Goal: Book appointment/travel/reservation

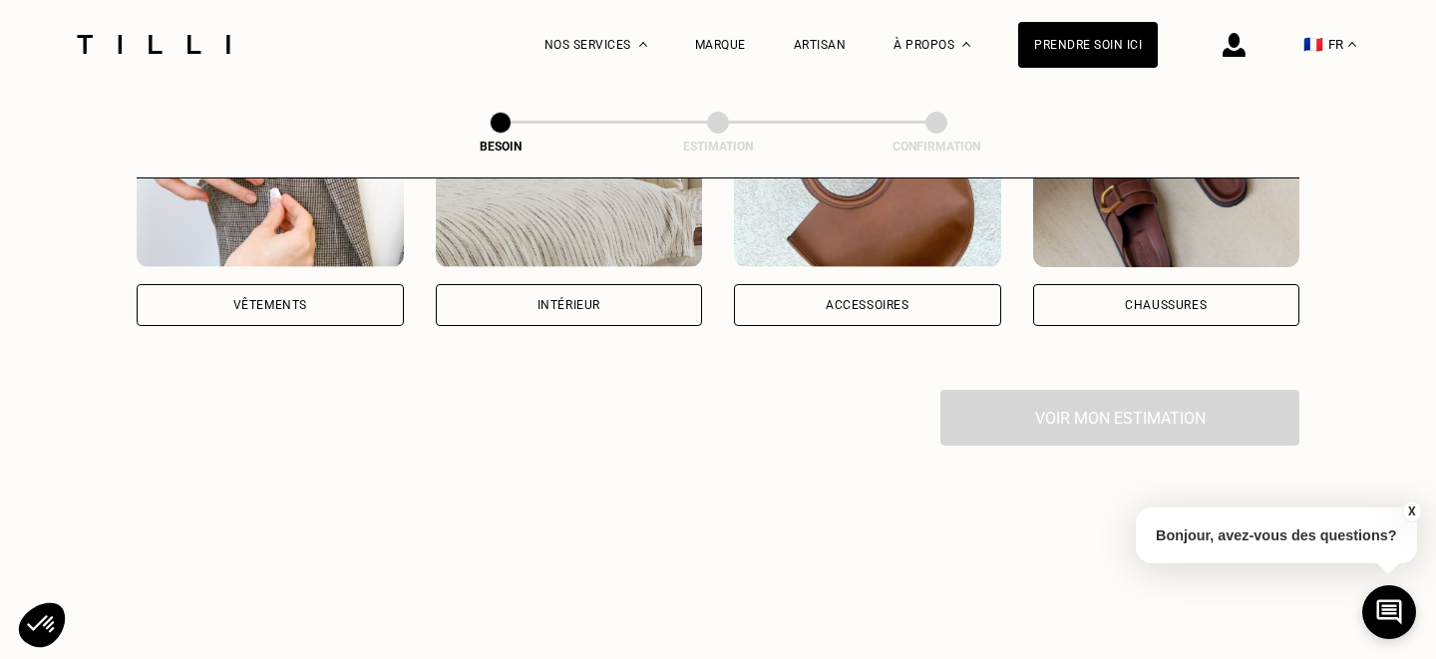
scroll to position [391, 0]
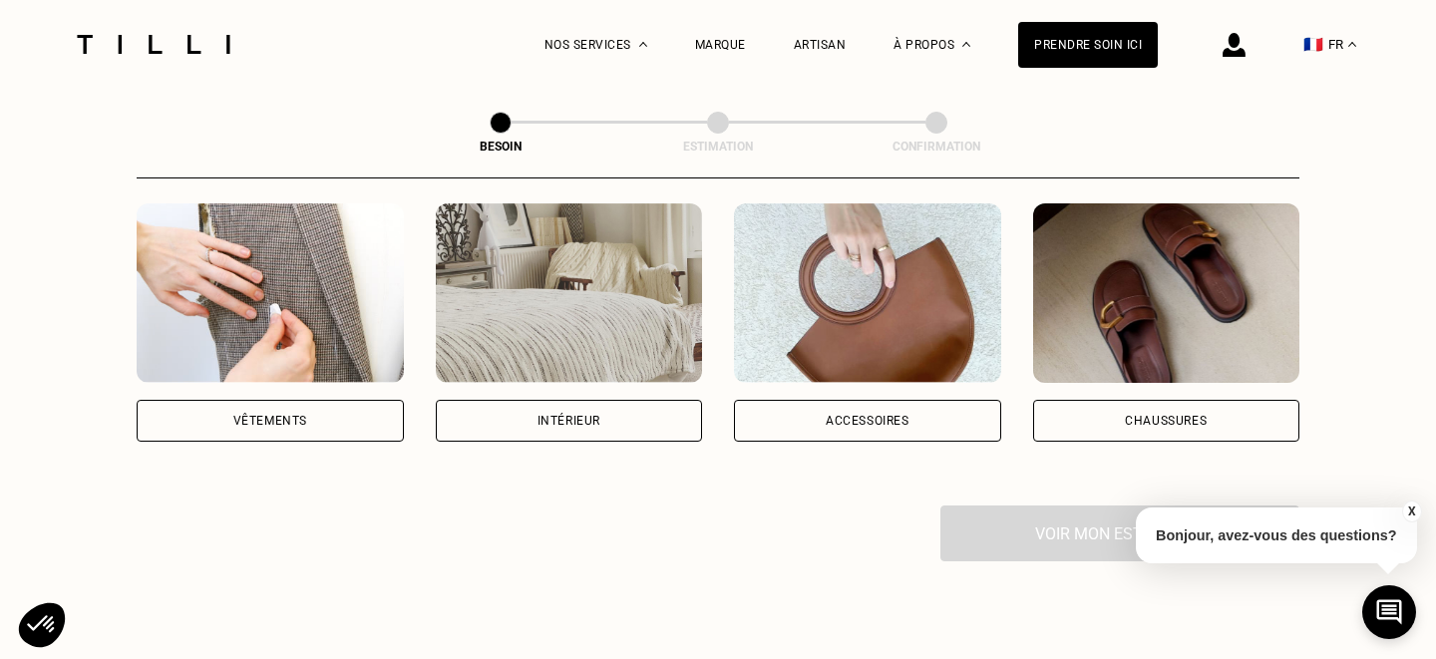
click at [351, 410] on div "Vêtements" at bounding box center [270, 421] width 267 height 42
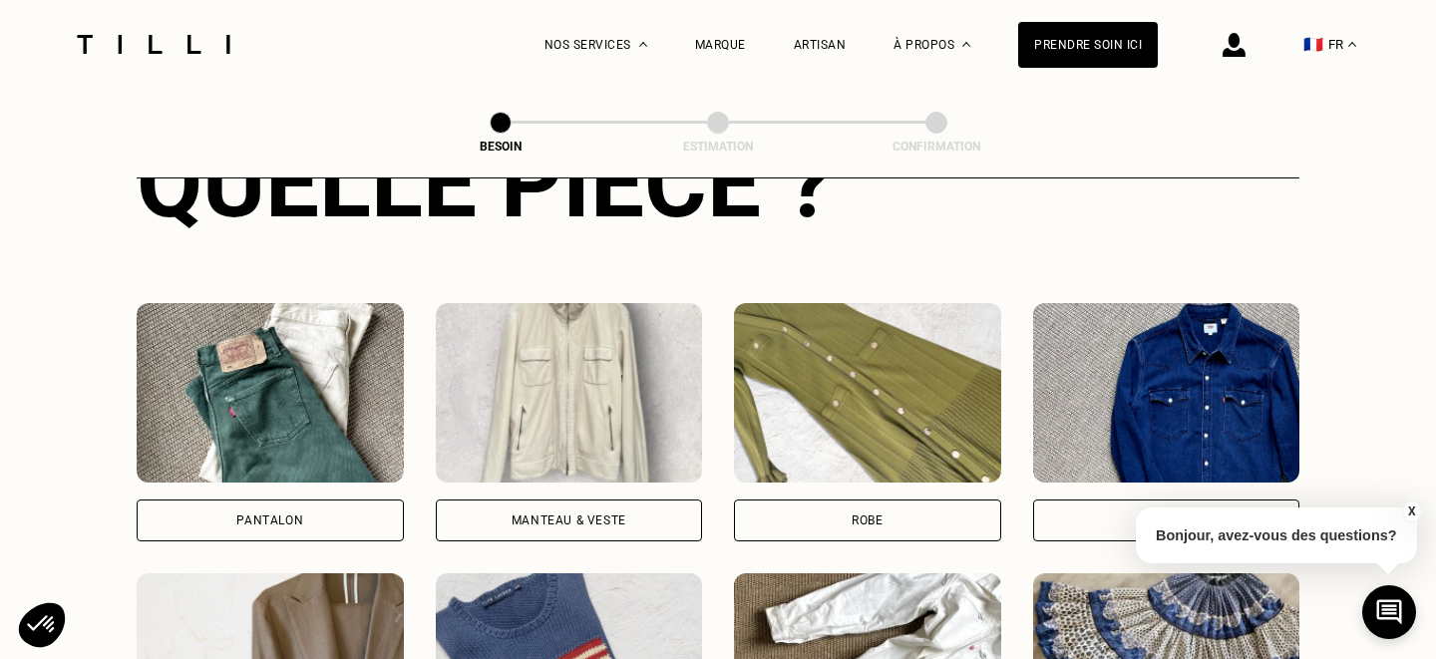
scroll to position [933, 0]
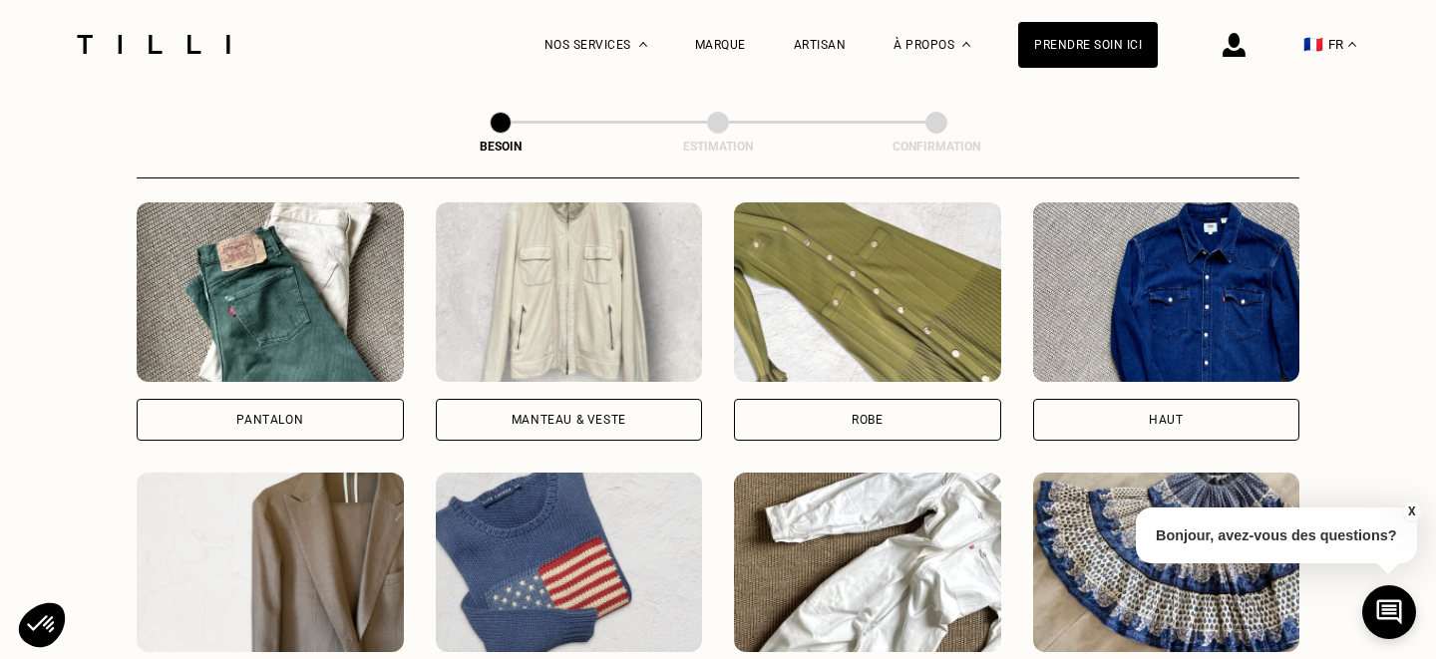
click at [379, 399] on div "Pantalon" at bounding box center [270, 420] width 267 height 42
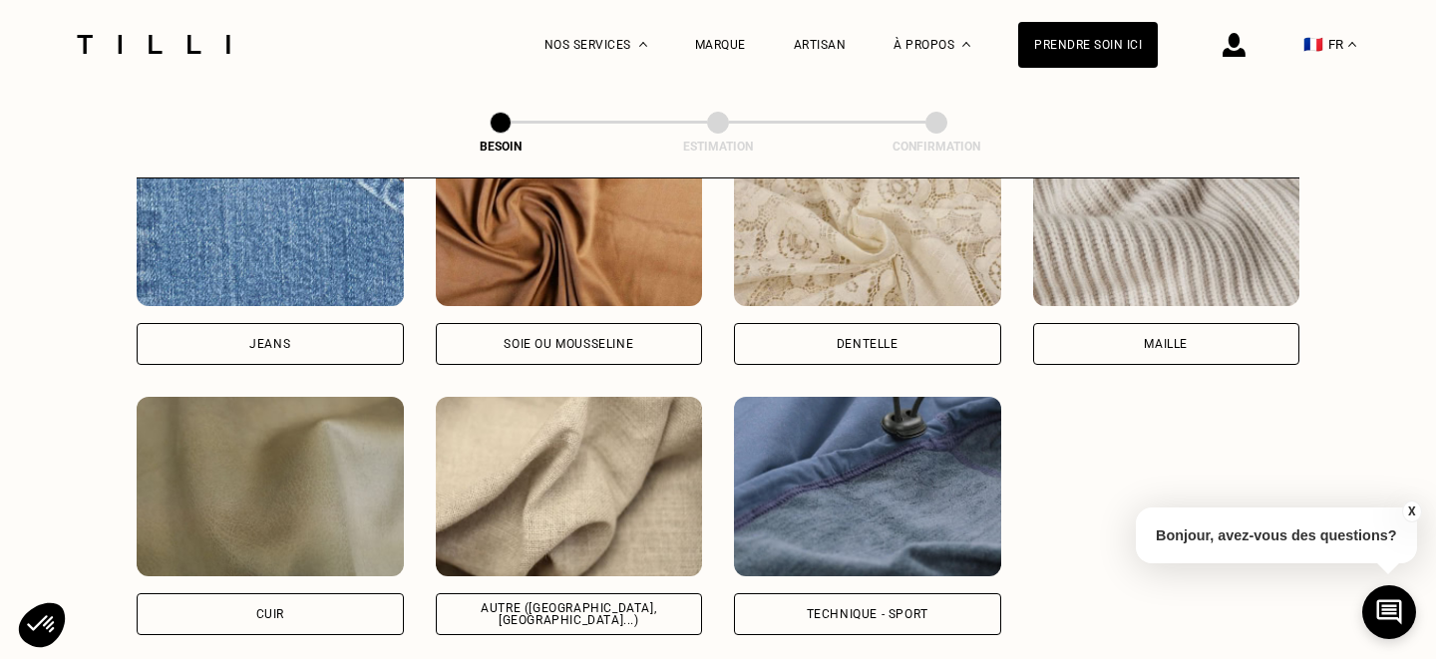
scroll to position [2233, 0]
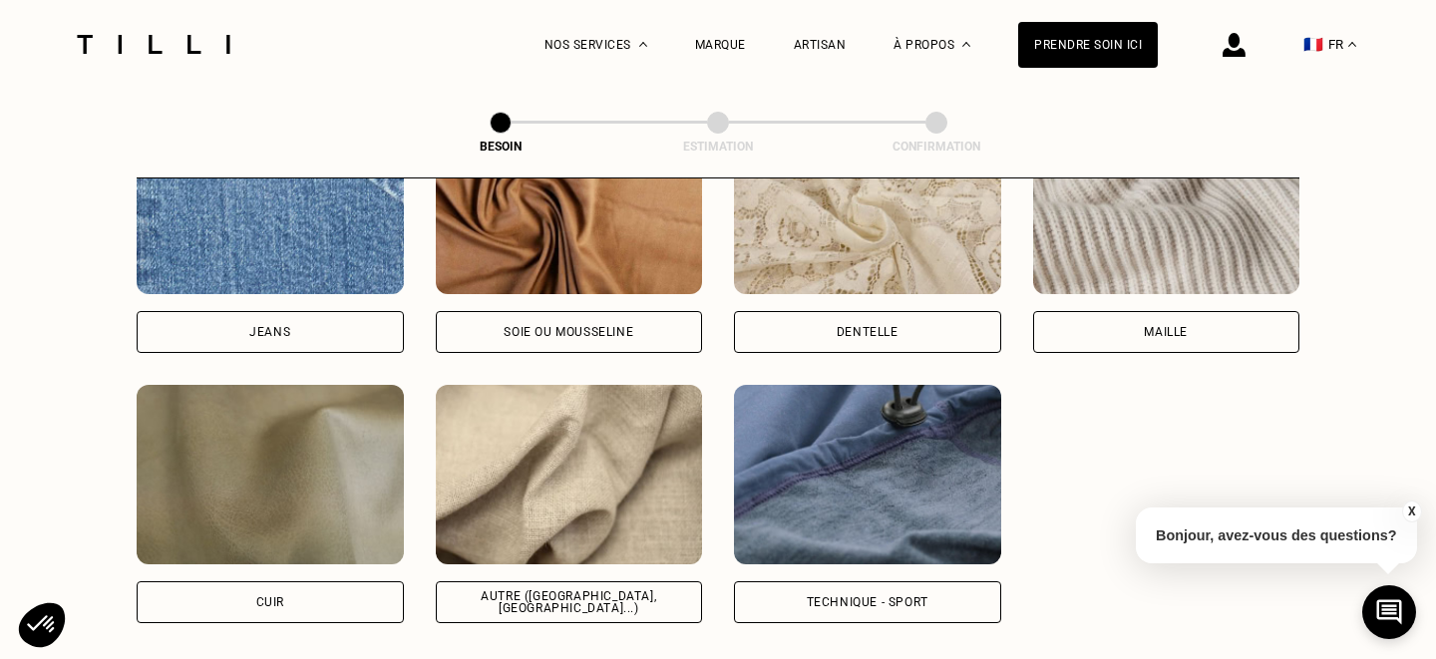
click at [536, 581] on div "Autre ([GEOGRAPHIC_DATA], [GEOGRAPHIC_DATA]...)" at bounding box center [569, 602] width 267 height 42
select select "FR"
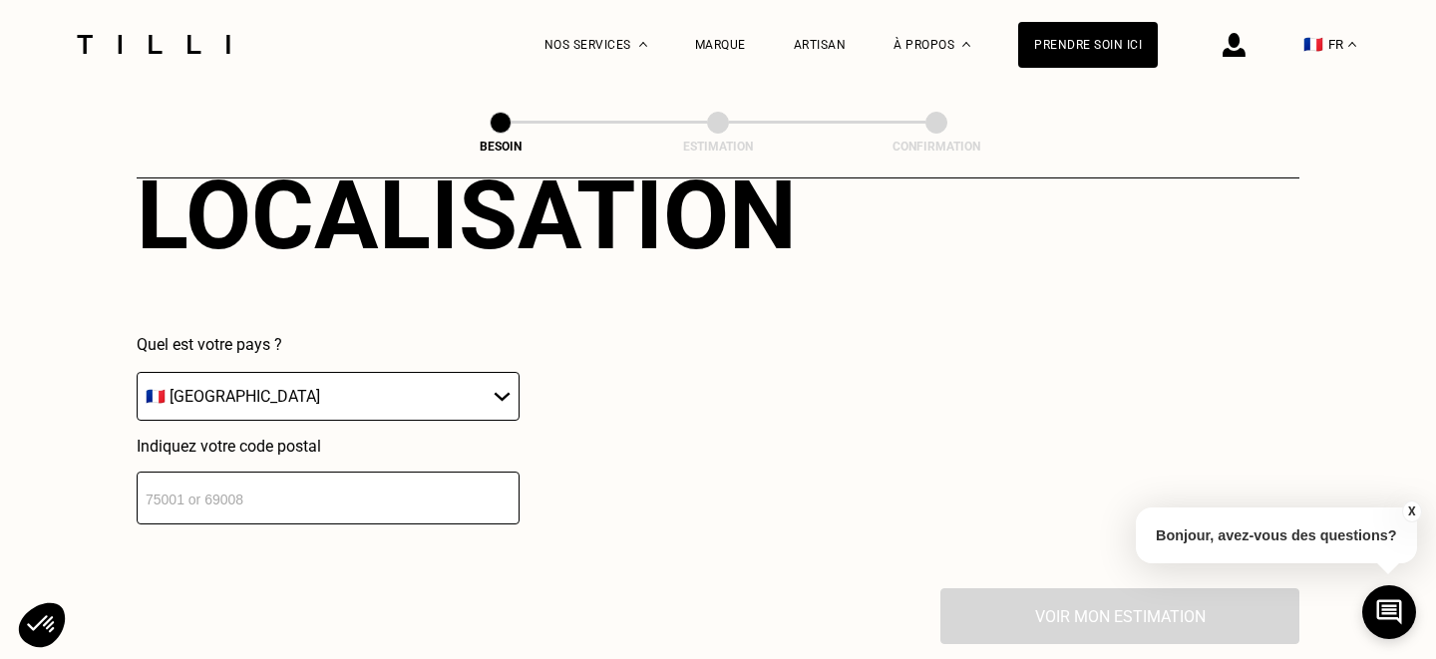
scroll to position [2930, 0]
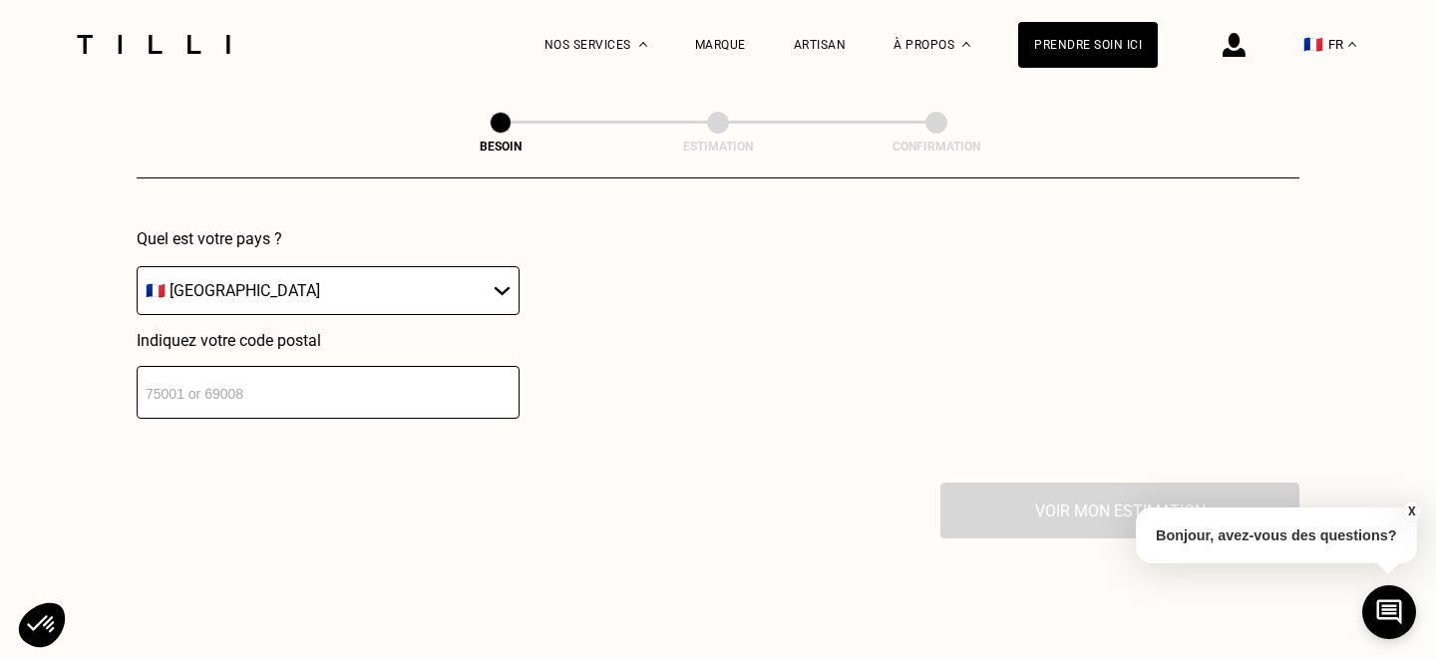
click at [394, 366] on input "number" at bounding box center [328, 392] width 383 height 53
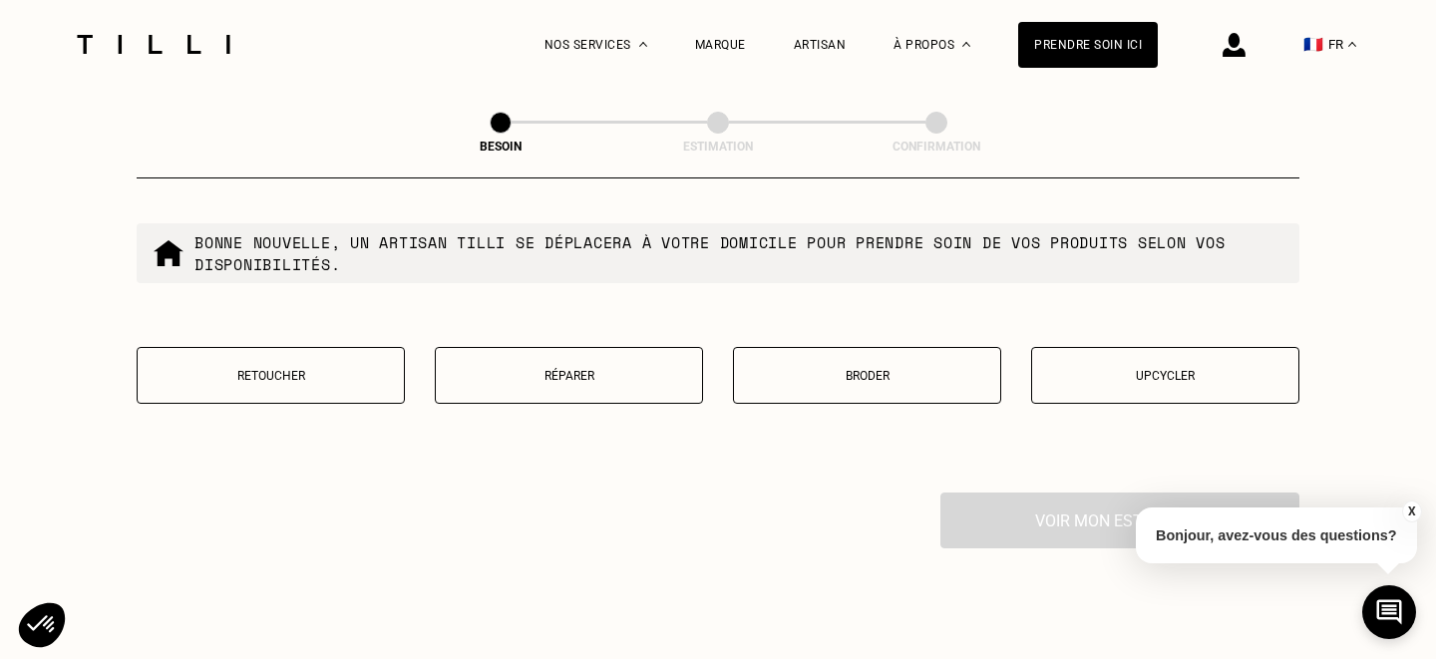
scroll to position [3431, 0]
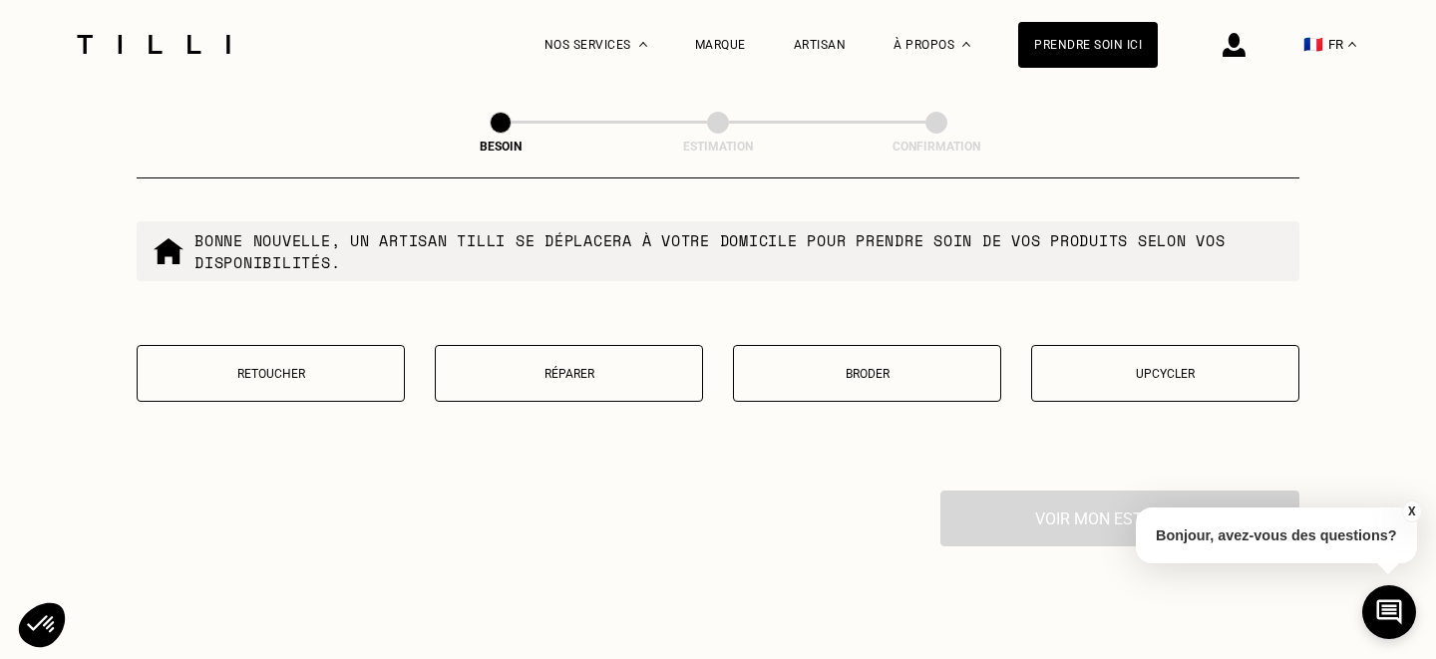
type input "75010"
click at [371, 374] on button "Retoucher" at bounding box center [271, 373] width 268 height 57
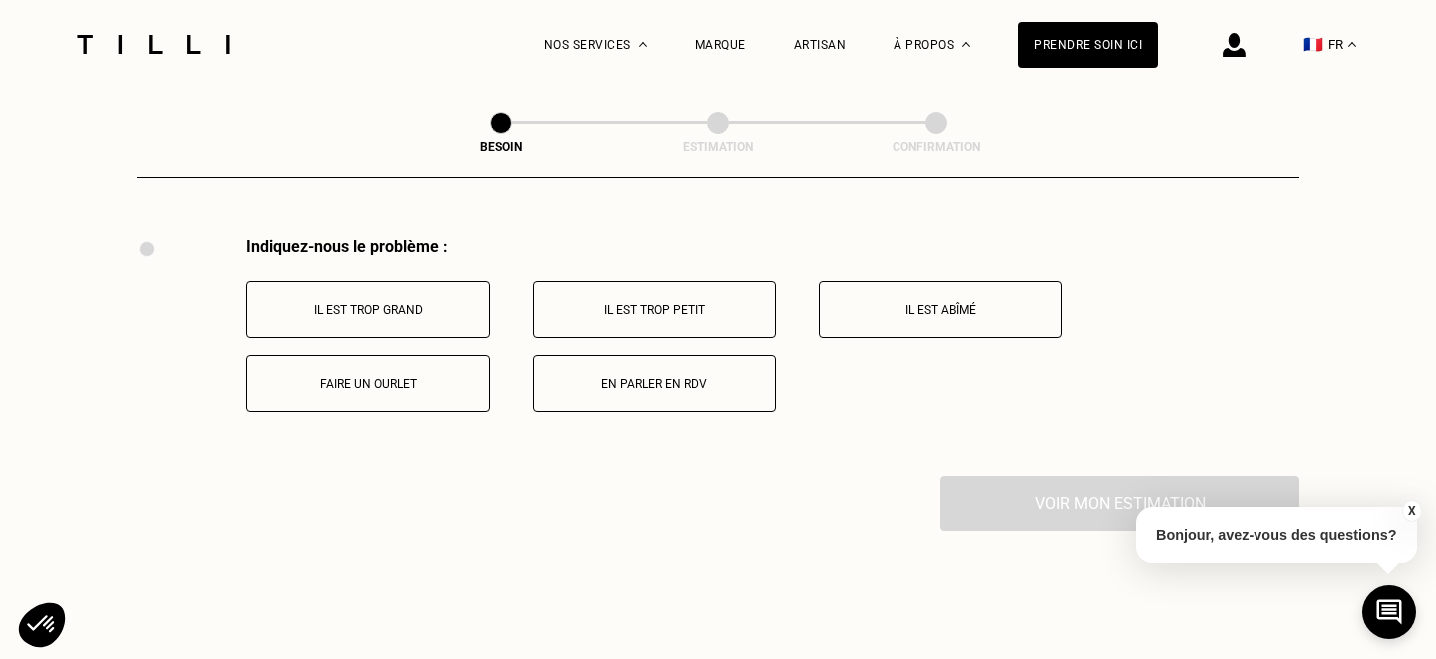
scroll to position [3686, 0]
click at [426, 353] on button "Faire un ourlet" at bounding box center [367, 381] width 243 height 57
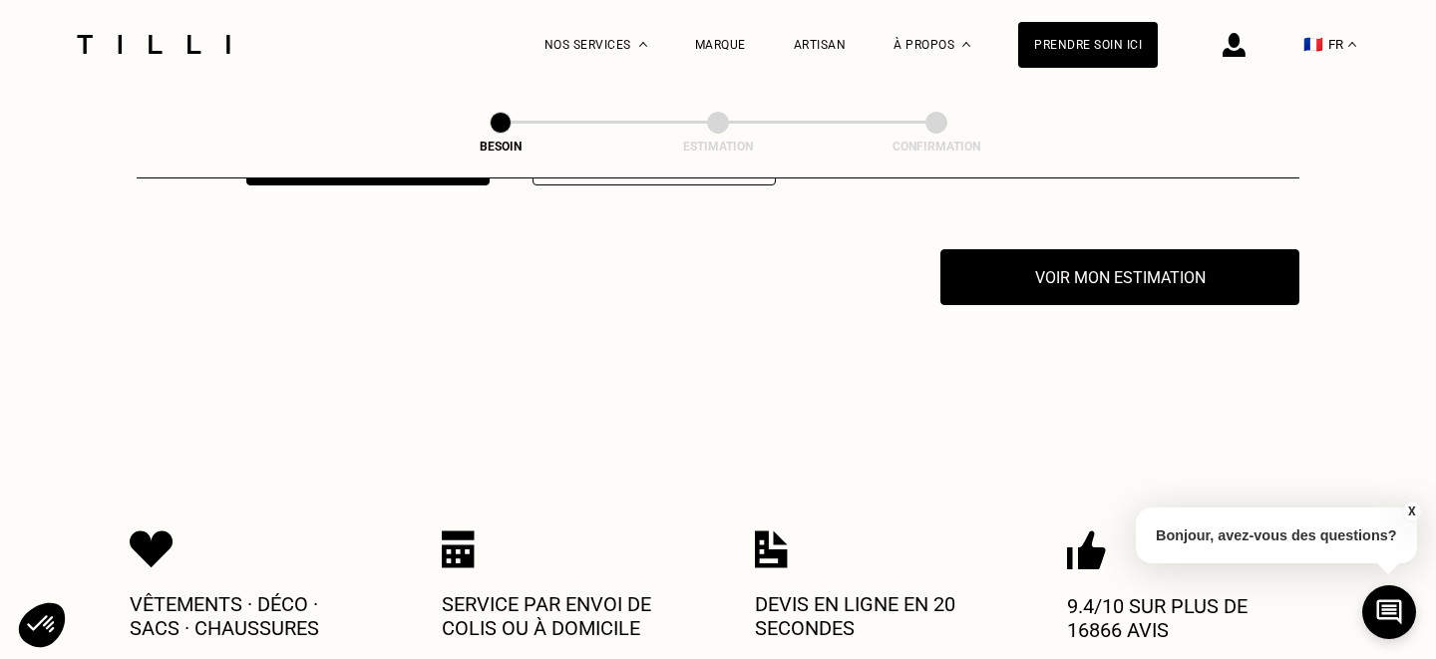
scroll to position [3916, 0]
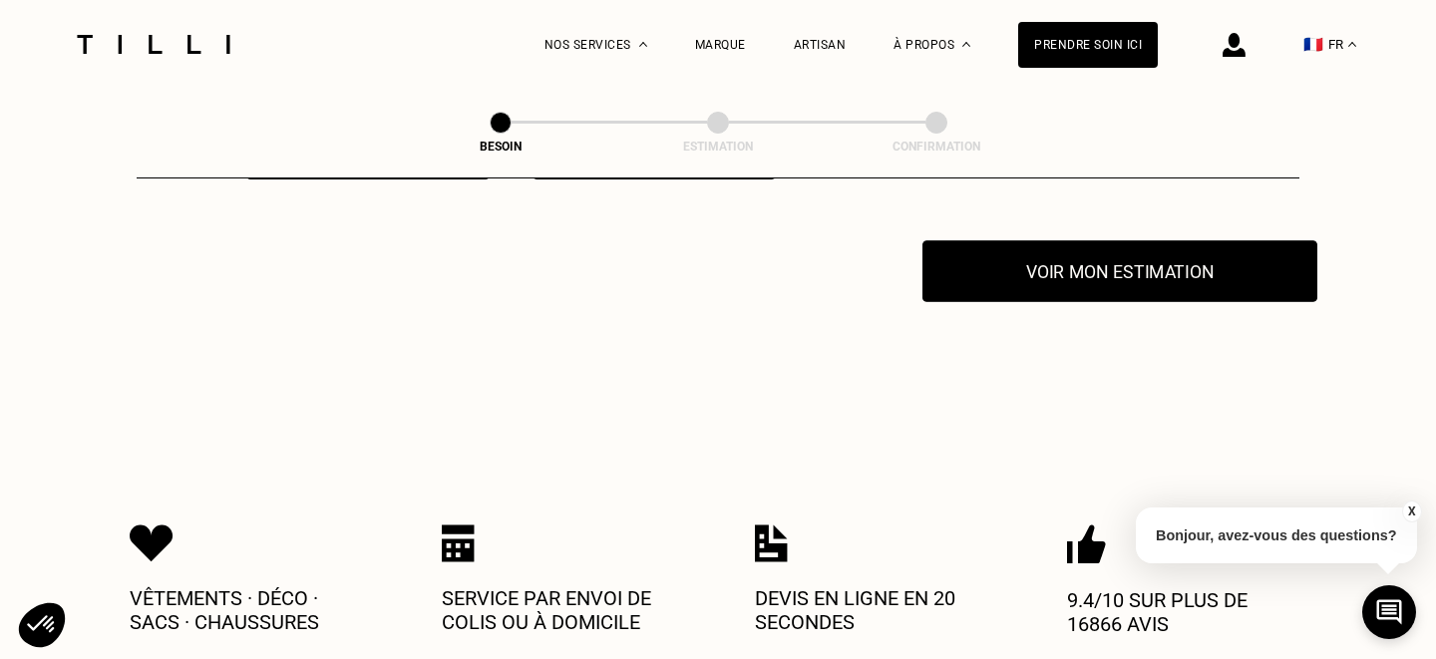
click at [996, 266] on button "Voir mon estimation" at bounding box center [1119, 271] width 395 height 62
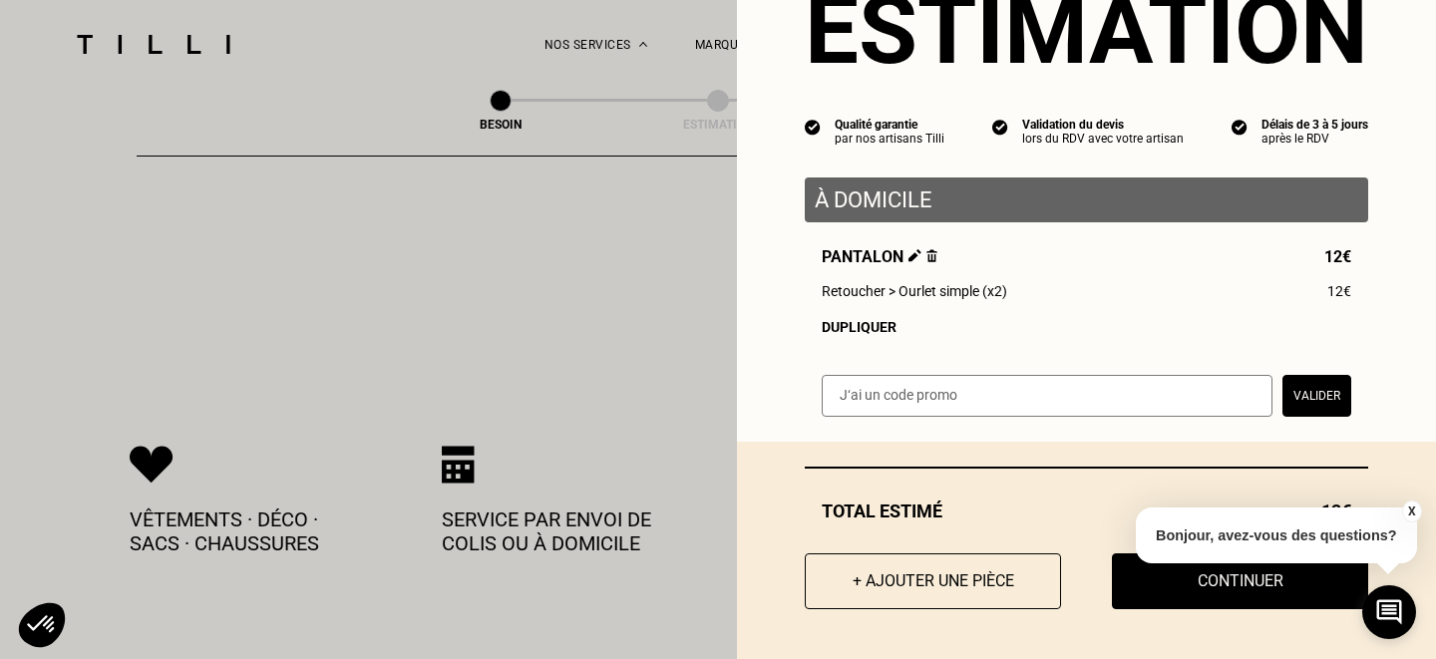
scroll to position [4207, 0]
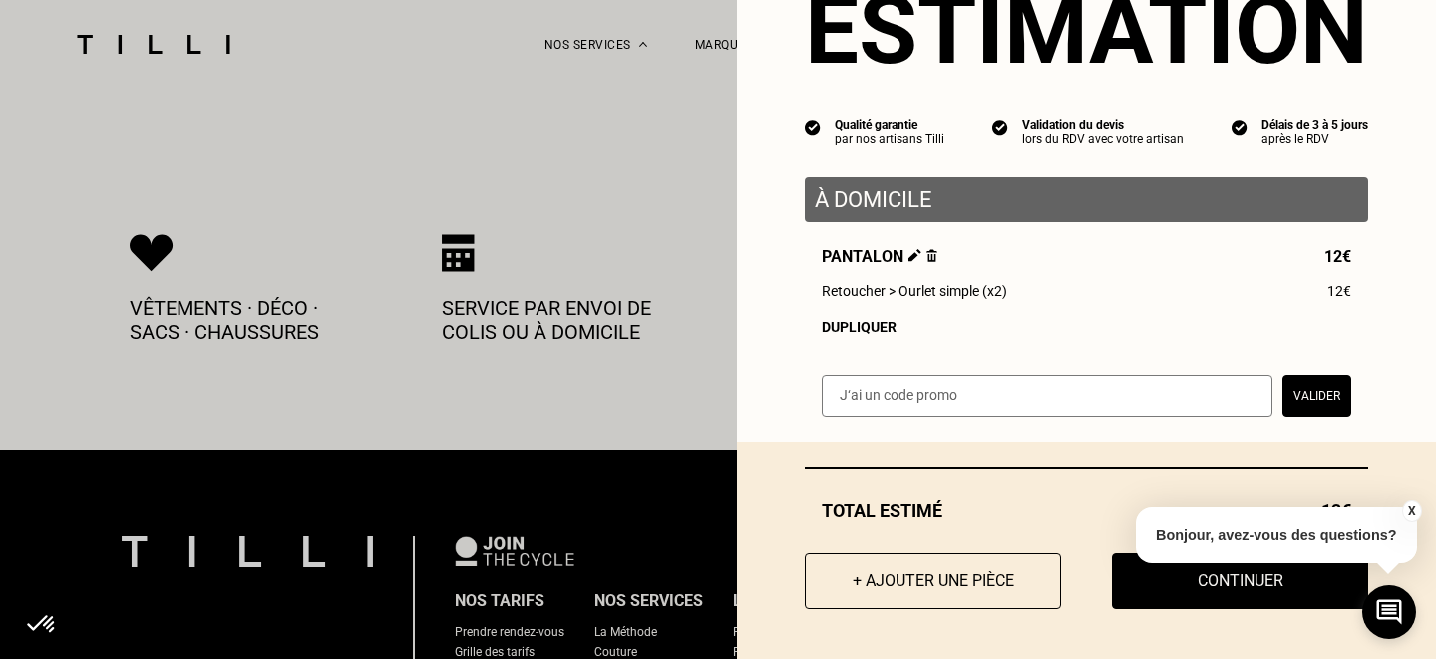
click at [1153, 395] on input "text" at bounding box center [1047, 396] width 451 height 42
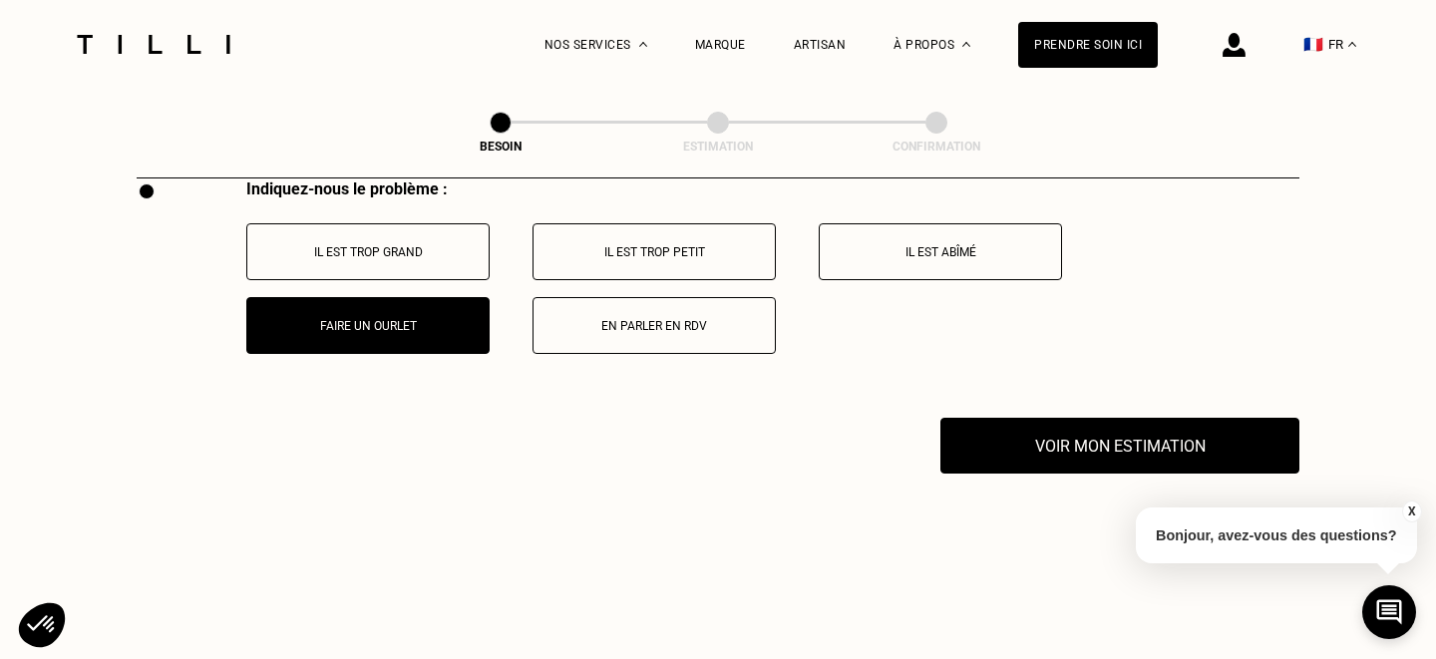
scroll to position [3792, 0]
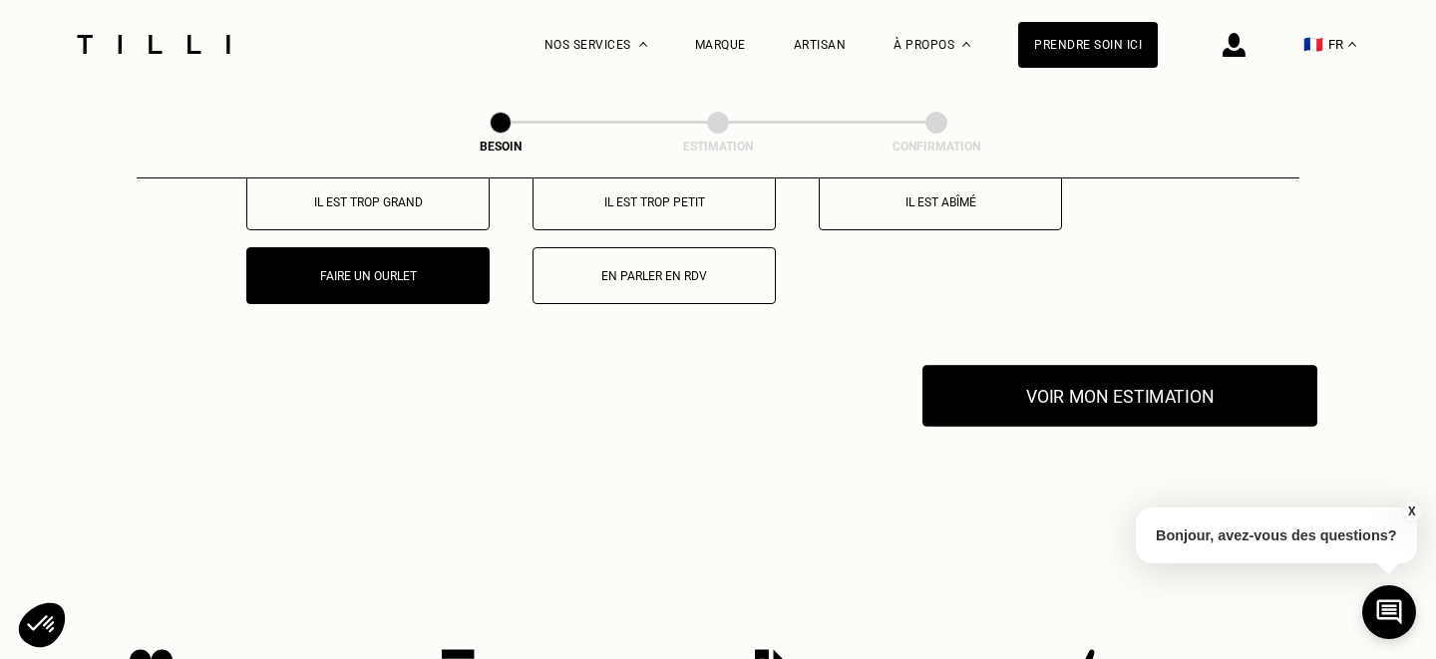
click at [1079, 390] on button "Voir mon estimation" at bounding box center [1119, 396] width 395 height 62
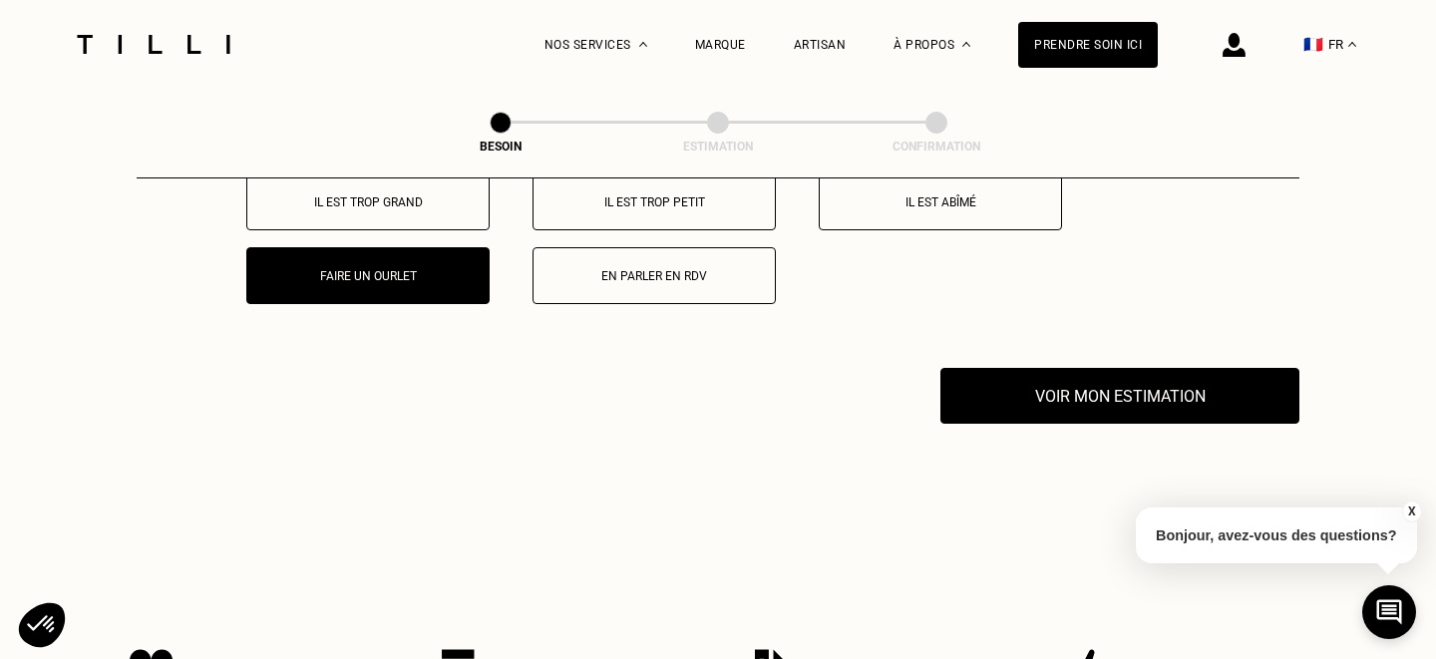
click at [1402, 511] on button "X" at bounding box center [1411, 512] width 20 height 22
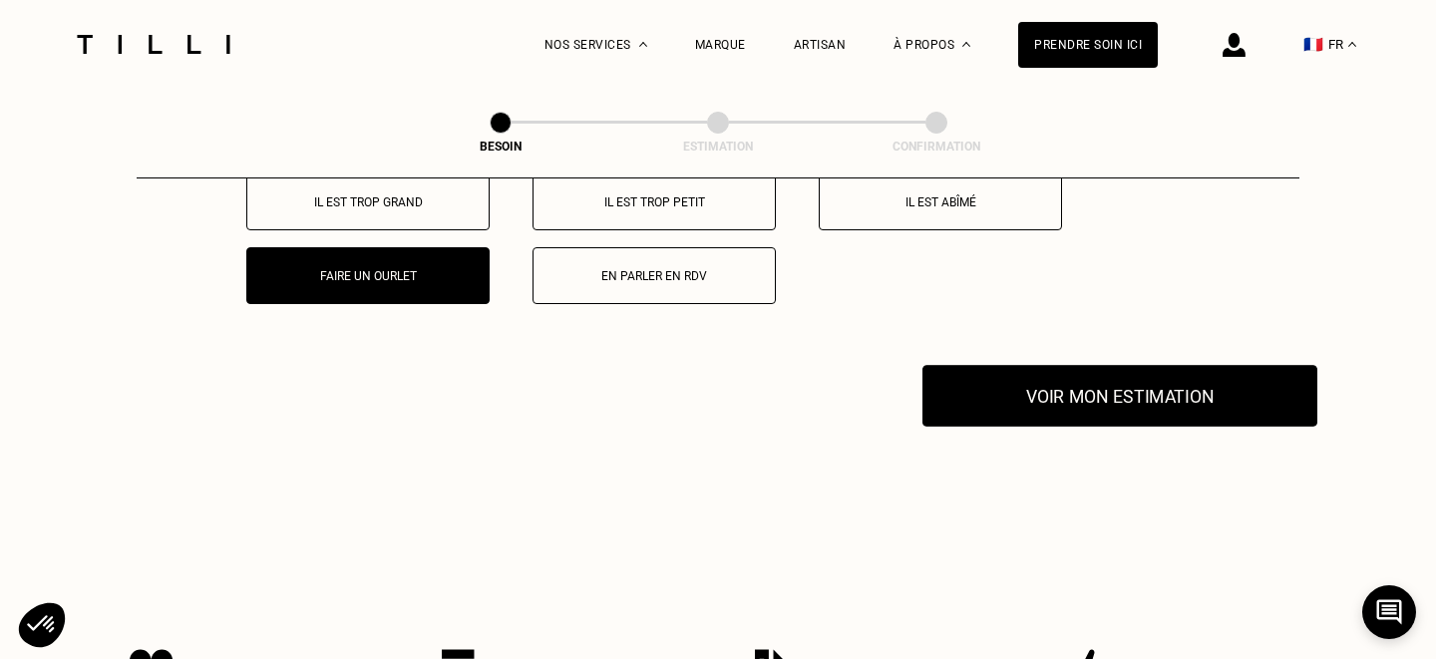
click at [1220, 392] on button "Voir mon estimation" at bounding box center [1119, 396] width 395 height 62
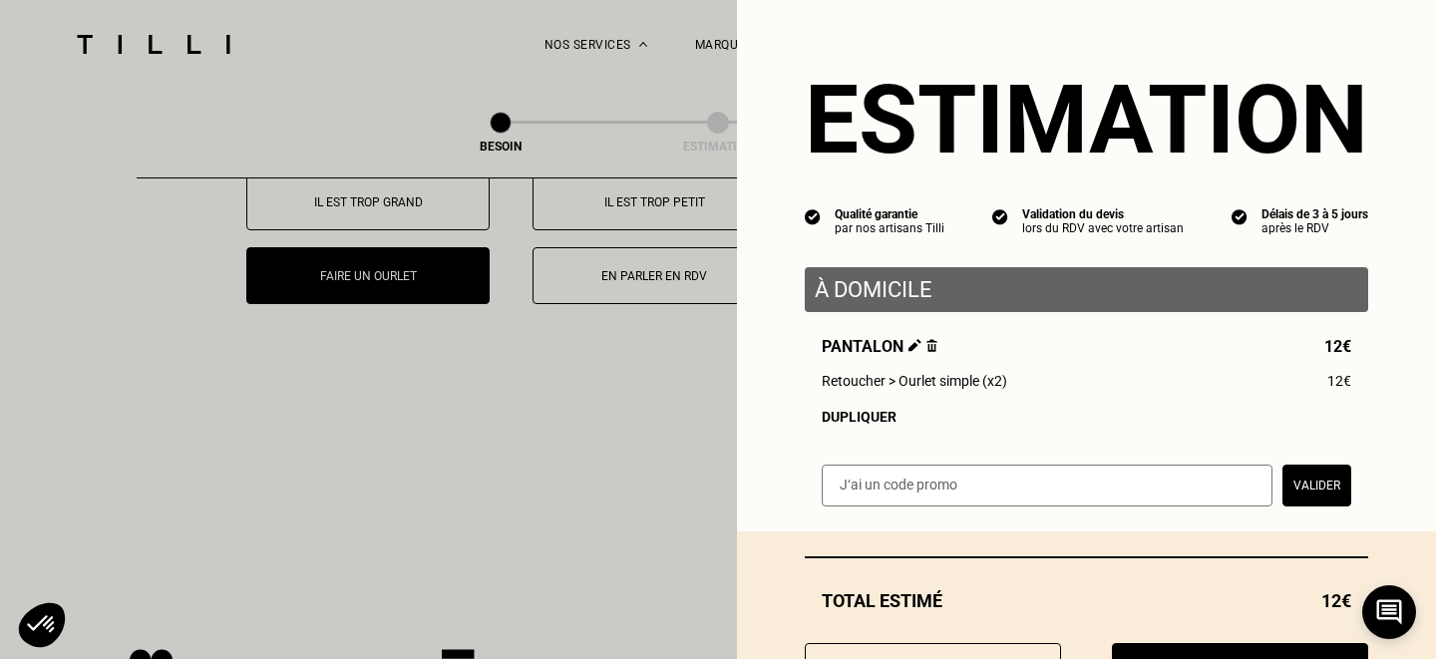
scroll to position [91, 0]
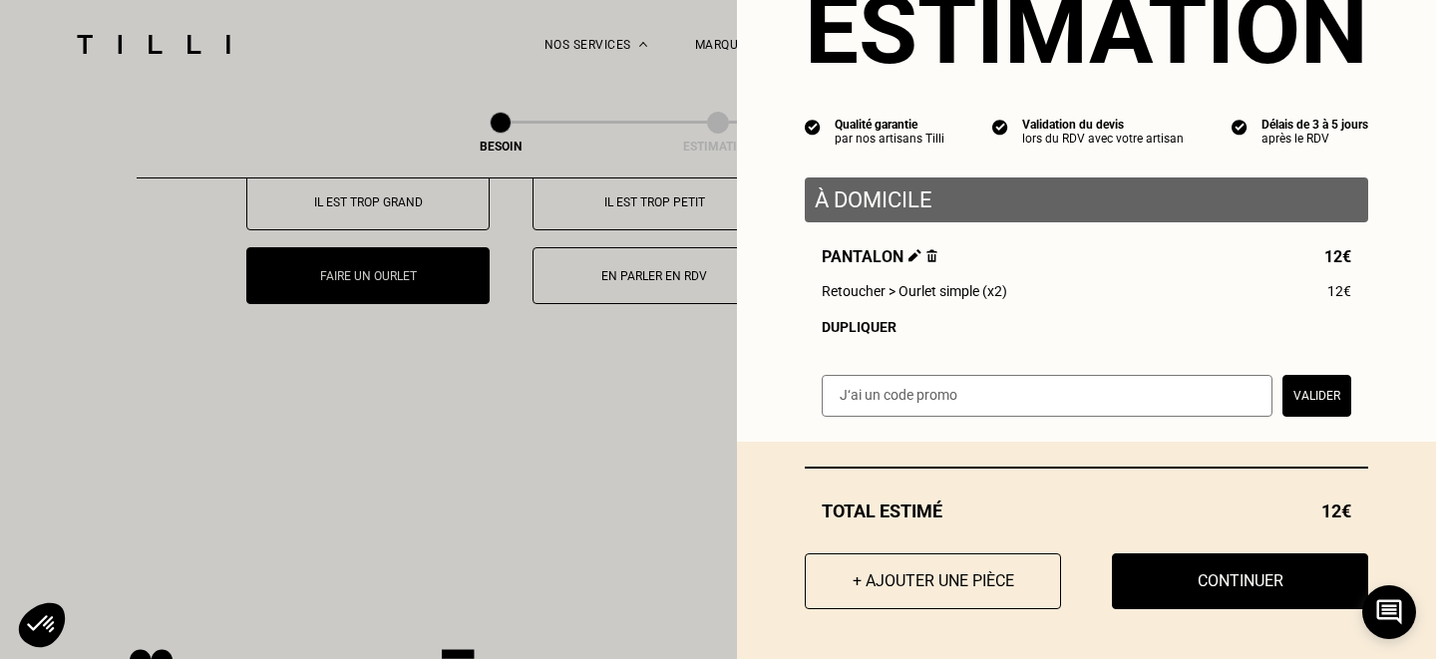
click at [1207, 400] on input "text" at bounding box center [1047, 396] width 451 height 42
click at [952, 403] on input "text" at bounding box center [1047, 396] width 451 height 42
type input "FALL30"
click at [1326, 390] on button "Valider" at bounding box center [1317, 396] width 69 height 42
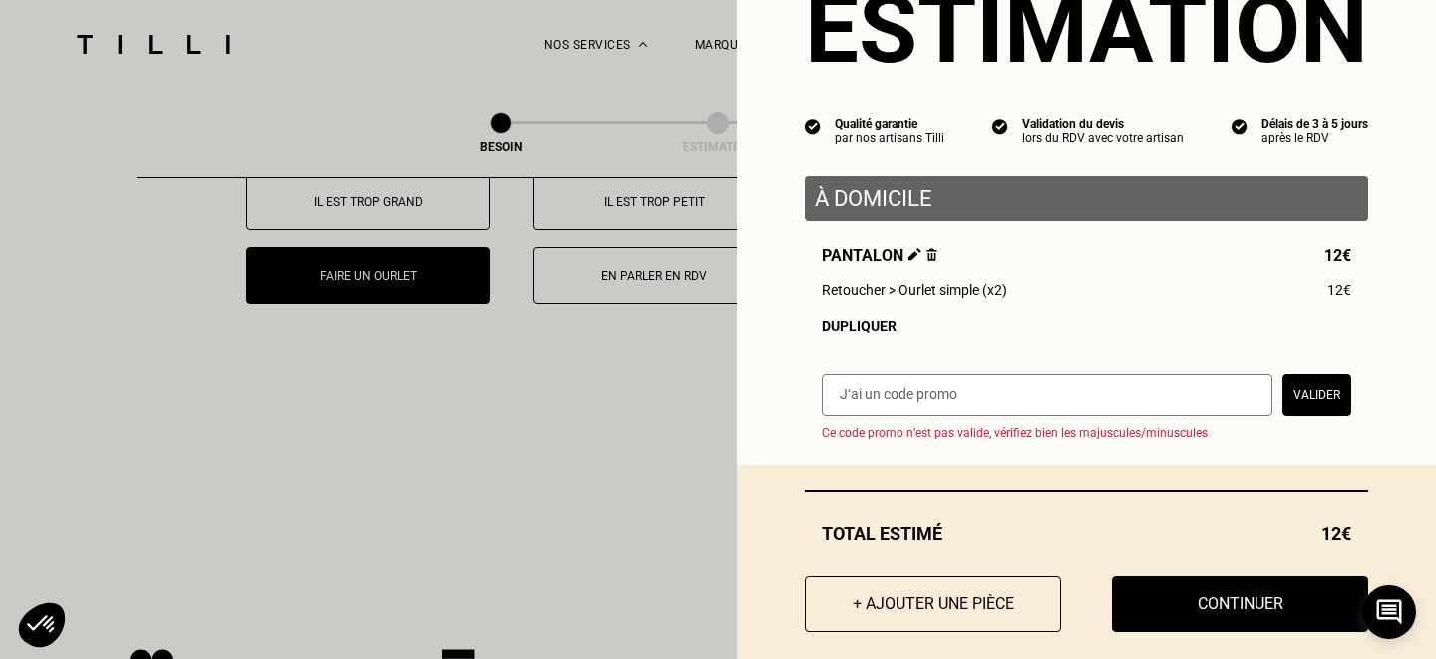
click at [1118, 393] on input "text" at bounding box center [1047, 395] width 451 height 42
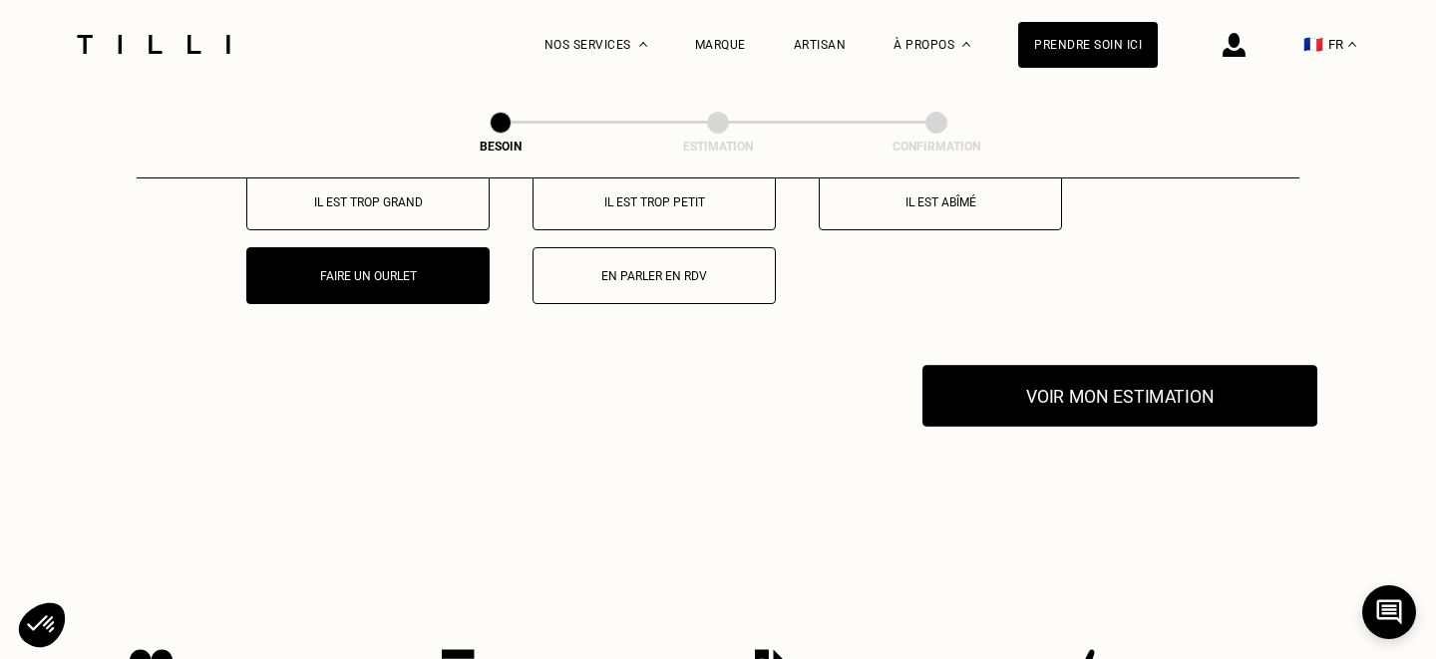
click at [1100, 394] on button "Voir mon estimation" at bounding box center [1119, 396] width 395 height 62
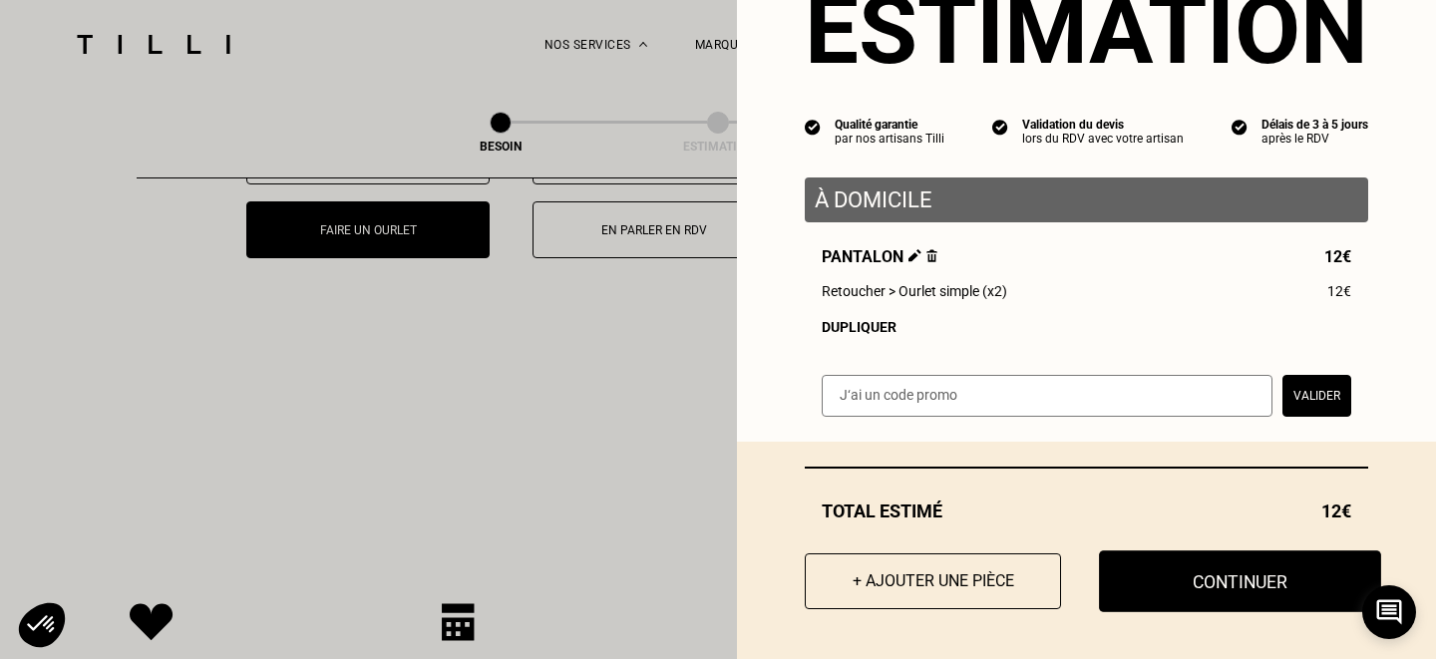
click at [1195, 584] on button "Continuer" at bounding box center [1240, 582] width 282 height 62
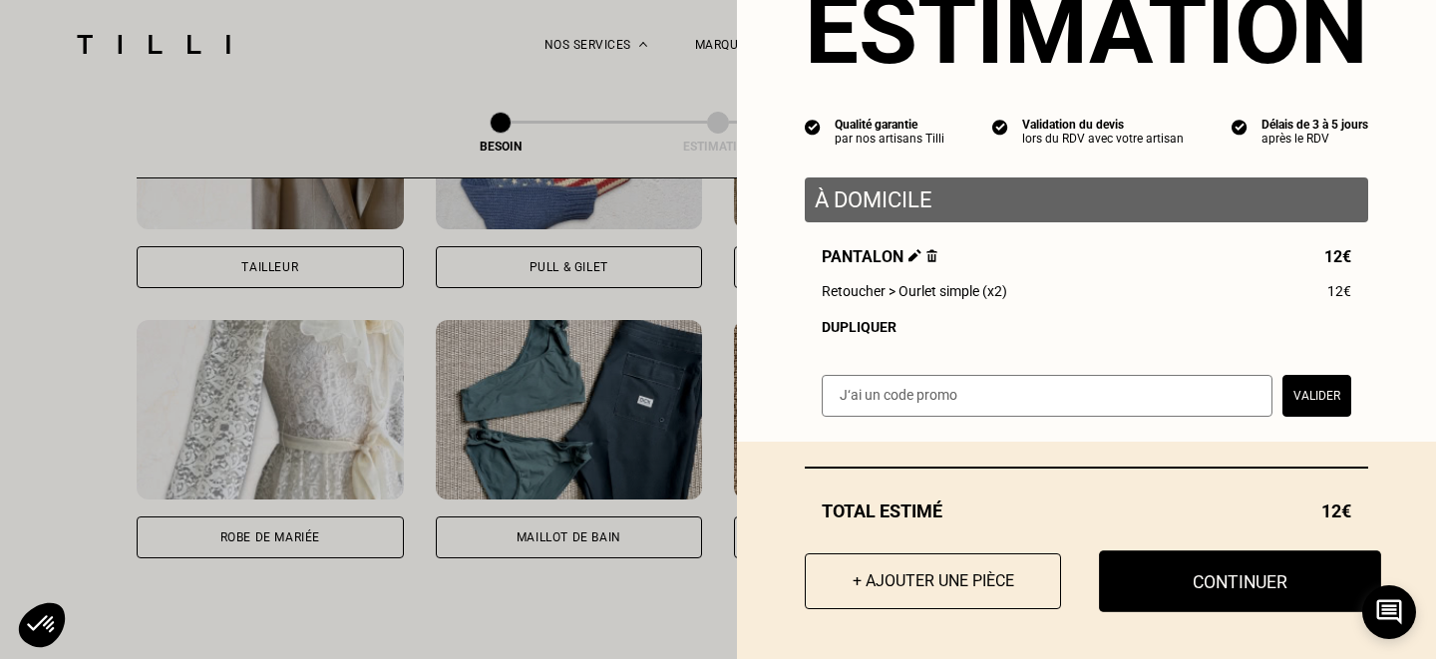
scroll to position [35, 0]
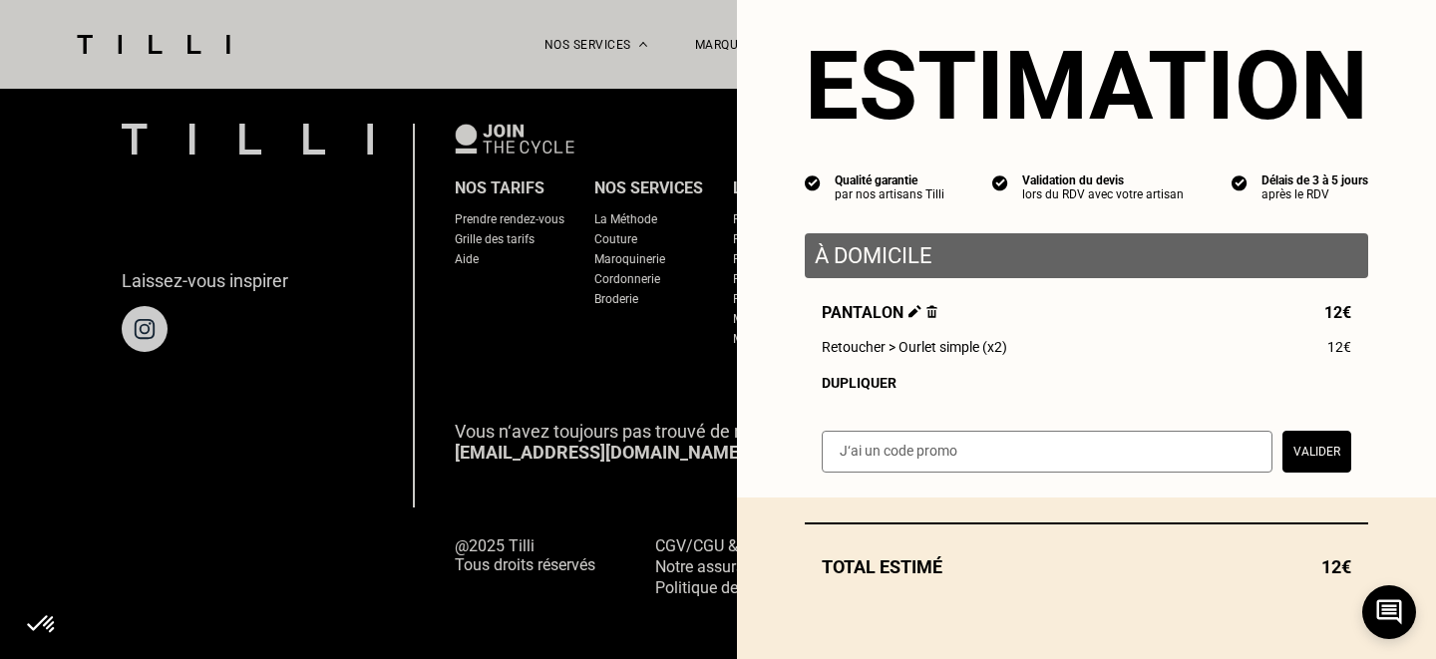
select select "FR"
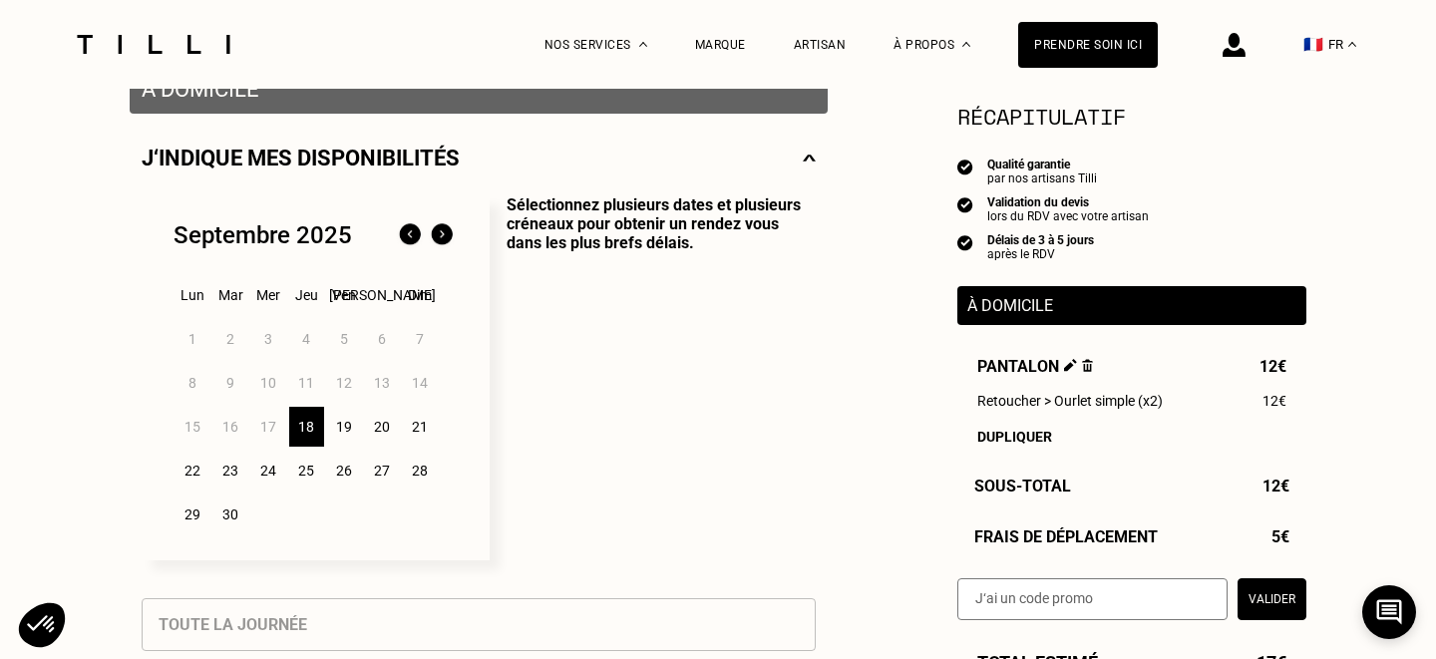
scroll to position [435, 0]
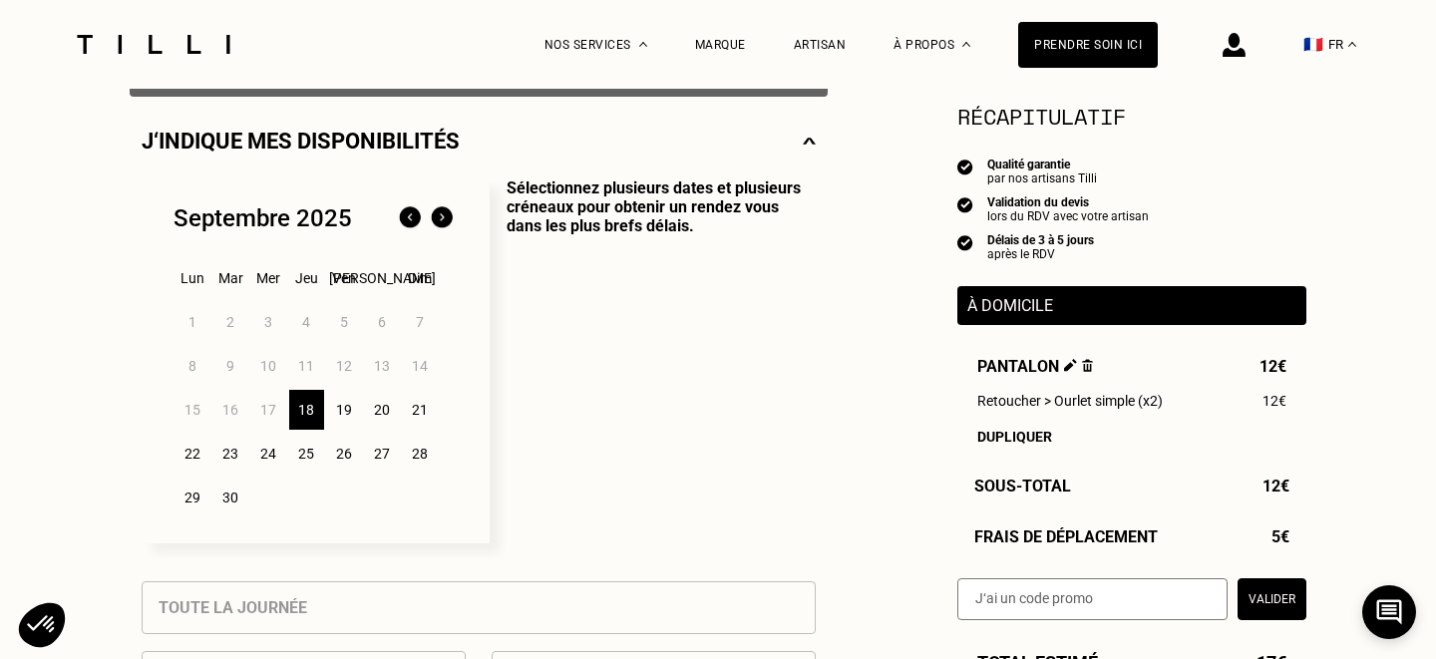
click at [302, 407] on div "18" at bounding box center [306, 410] width 35 height 40
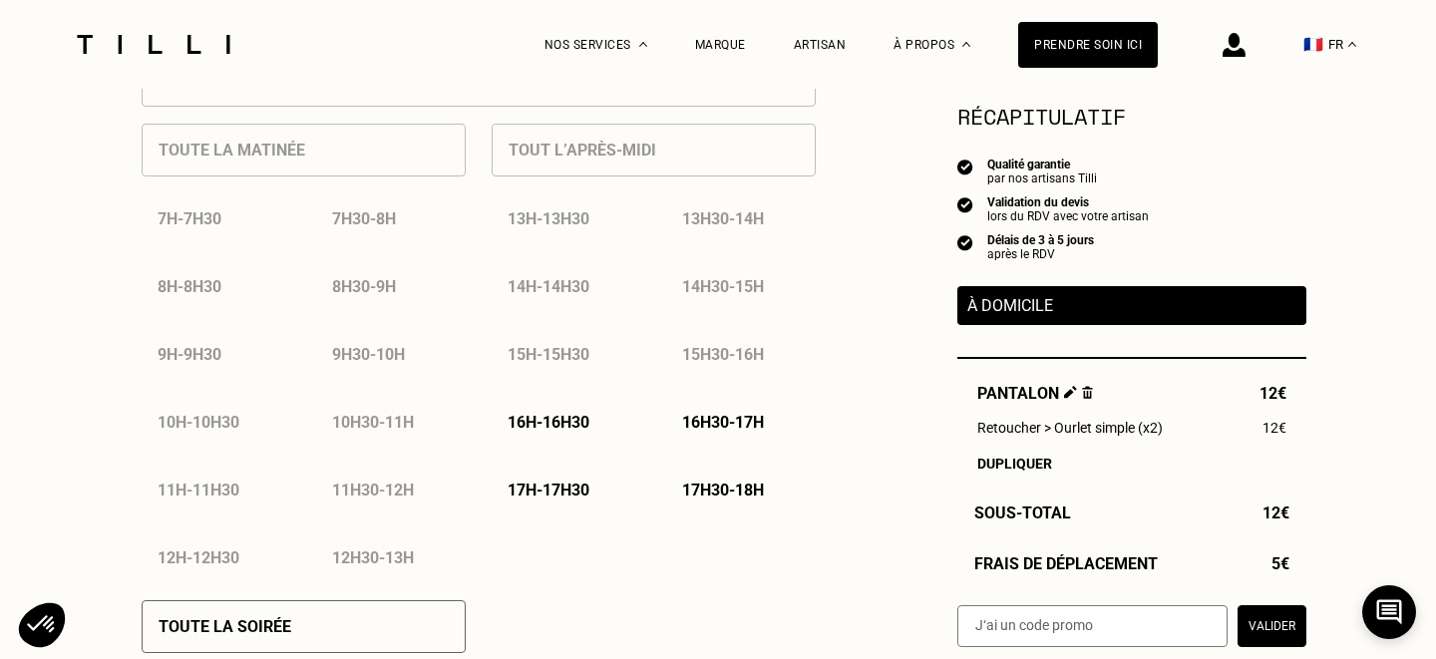
scroll to position [967, 0]
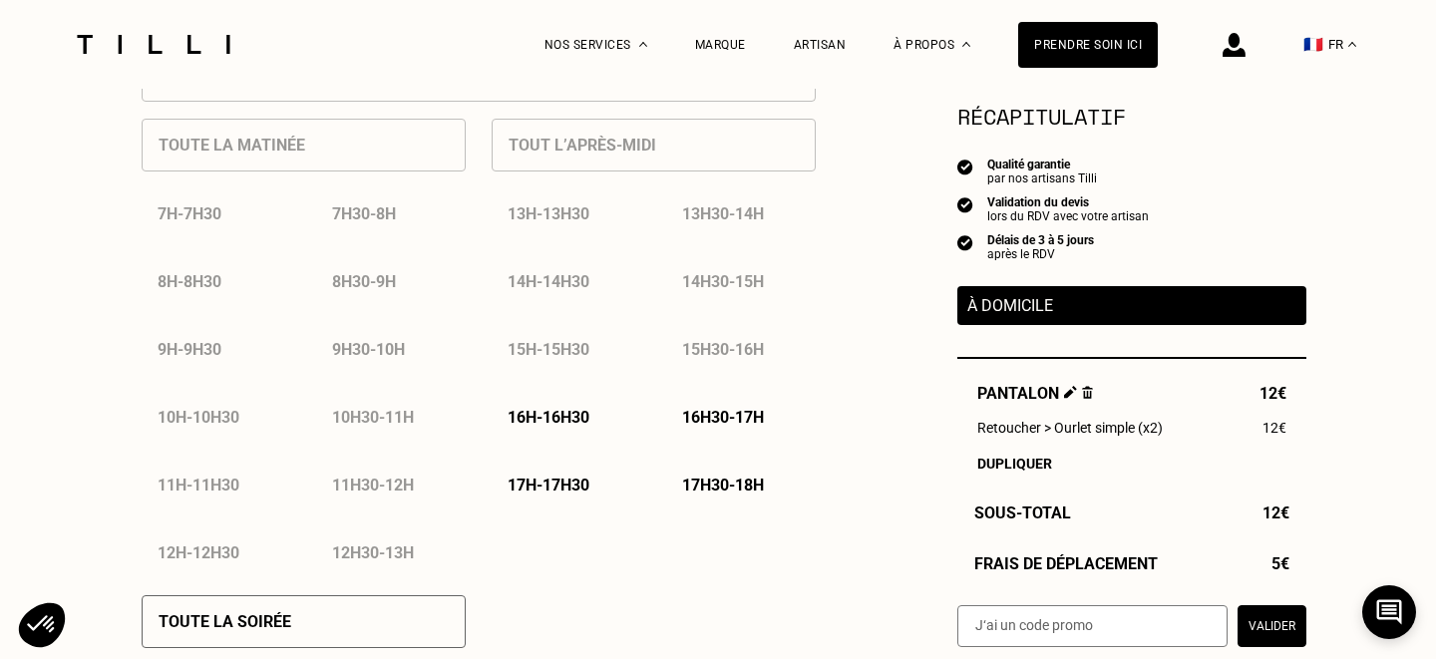
click at [556, 422] on p "16h - 16h30" at bounding box center [549, 417] width 82 height 19
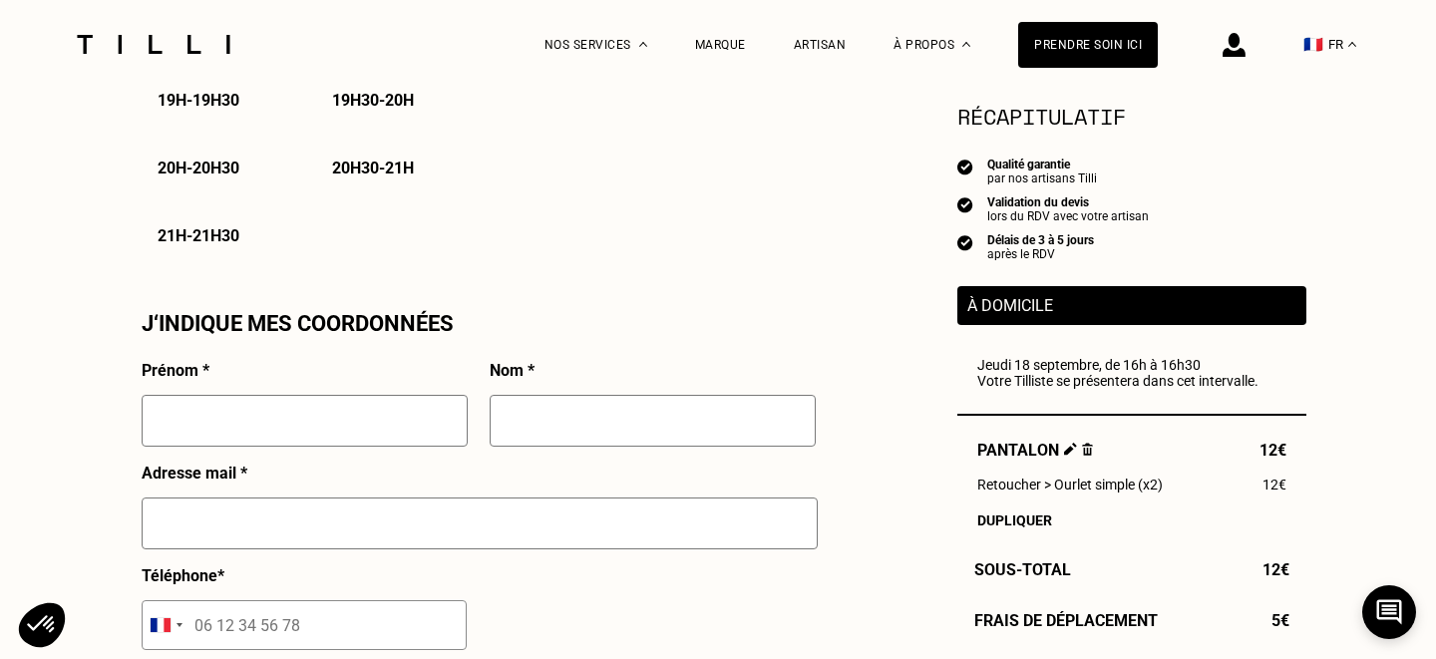
scroll to position [1768, 0]
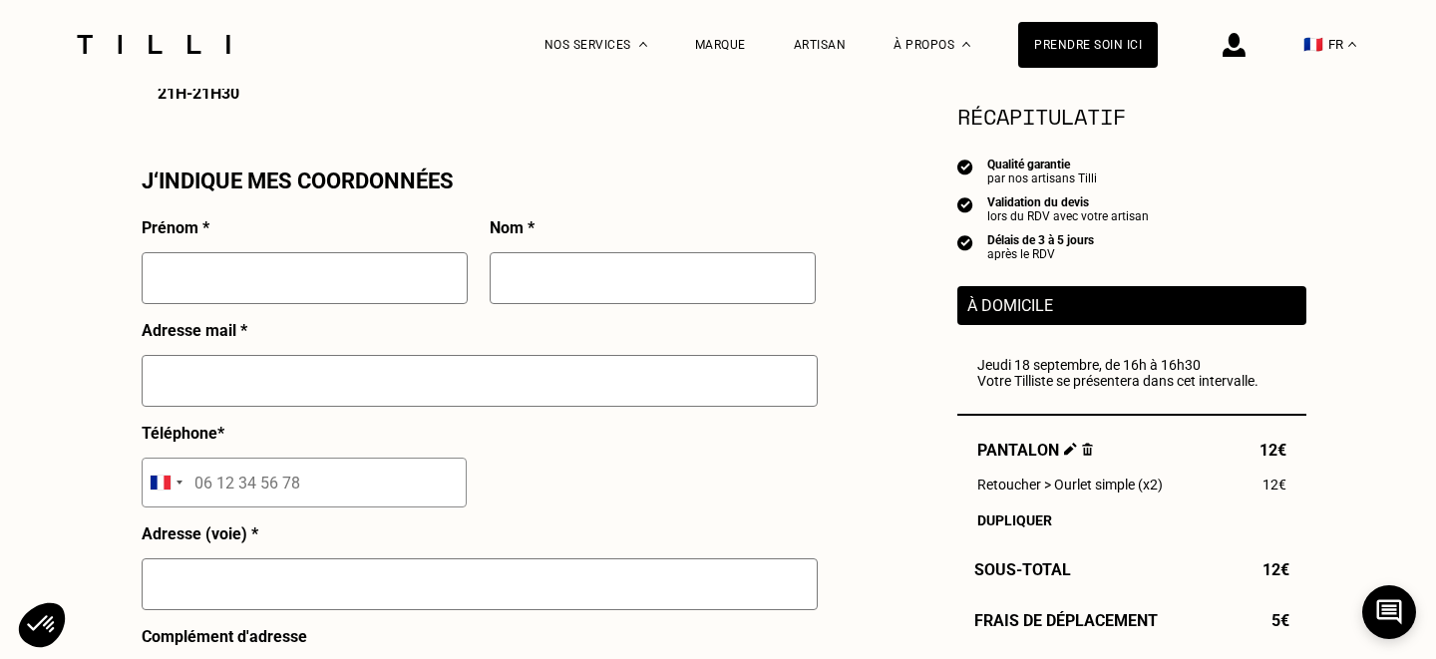
click at [412, 273] on input "text" at bounding box center [305, 278] width 326 height 52
type input "Sakina"
type input "[PERSON_NAME]"
type input "[EMAIL_ADDRESS][DOMAIN_NAME]"
type input "06 58 50 84 42"
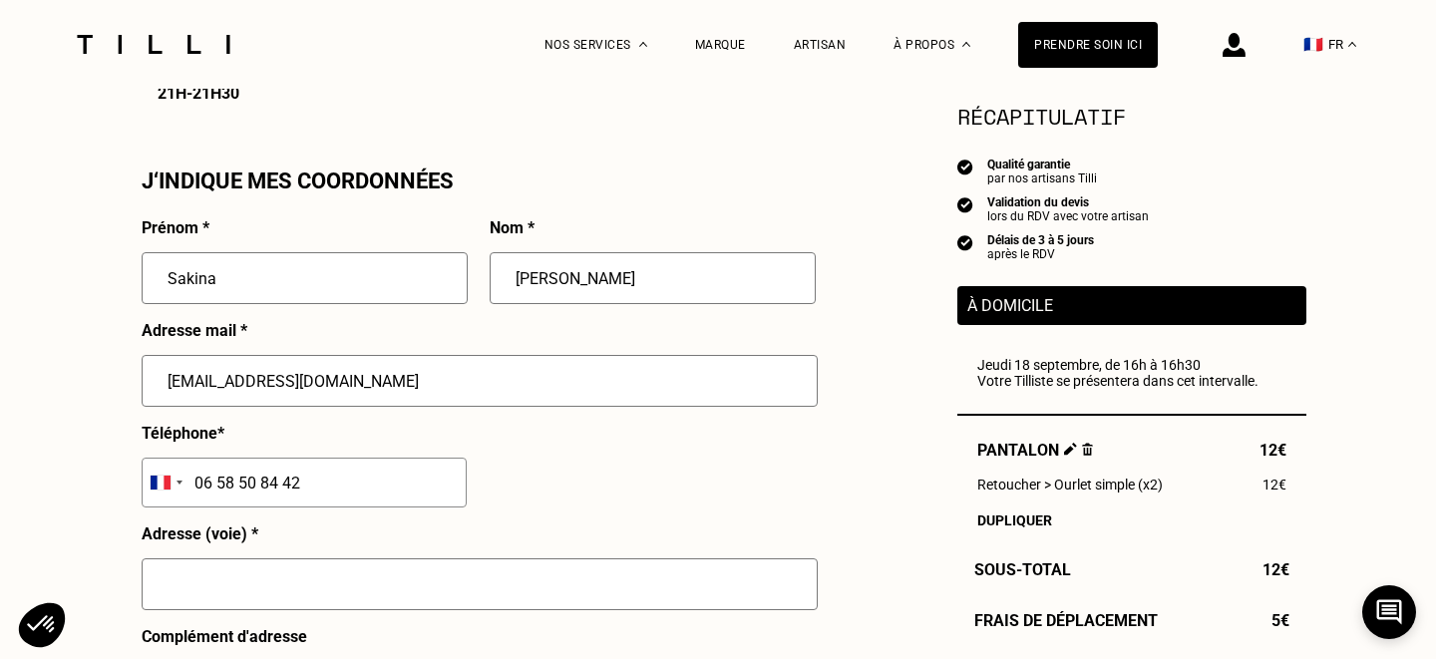
type input "[STREET_ADDRESS]"
type input "2e étage, porte de gauche avec post"
type input "[GEOGRAPHIC_DATA]"
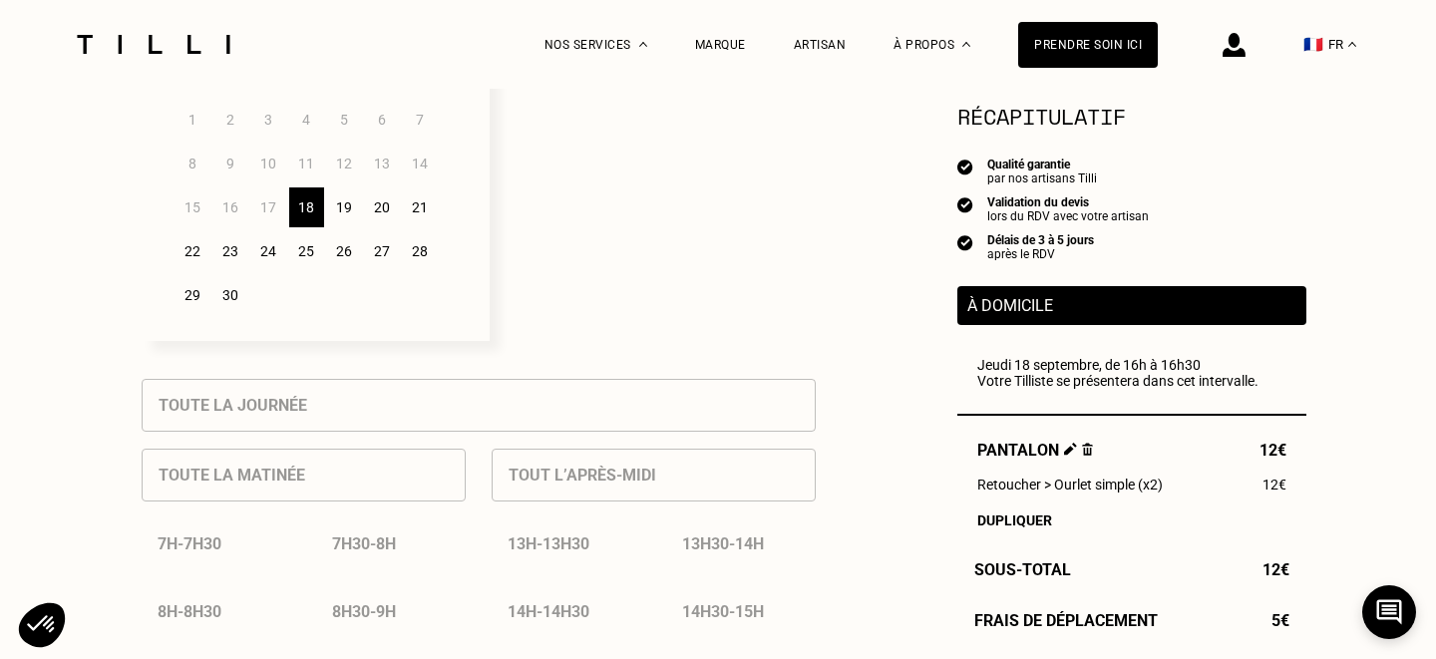
scroll to position [0, 0]
